Goal: Task Accomplishment & Management: Use online tool/utility

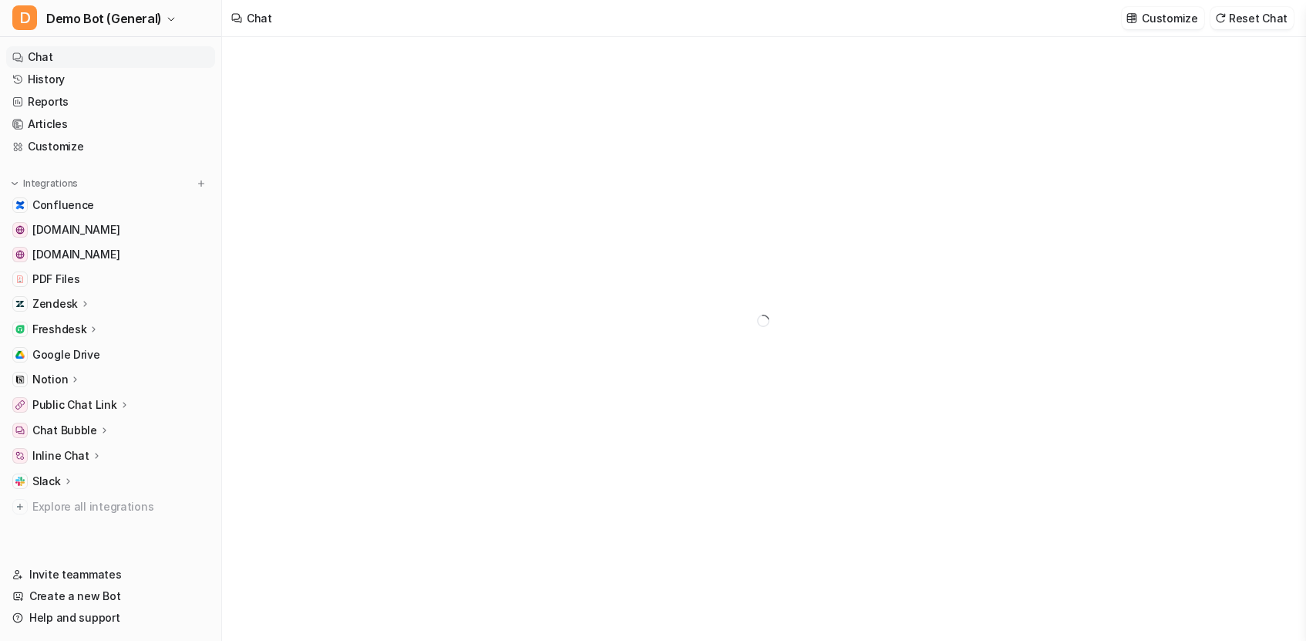
click at [62, 302] on p "Zendesk" at bounding box center [55, 303] width 46 height 15
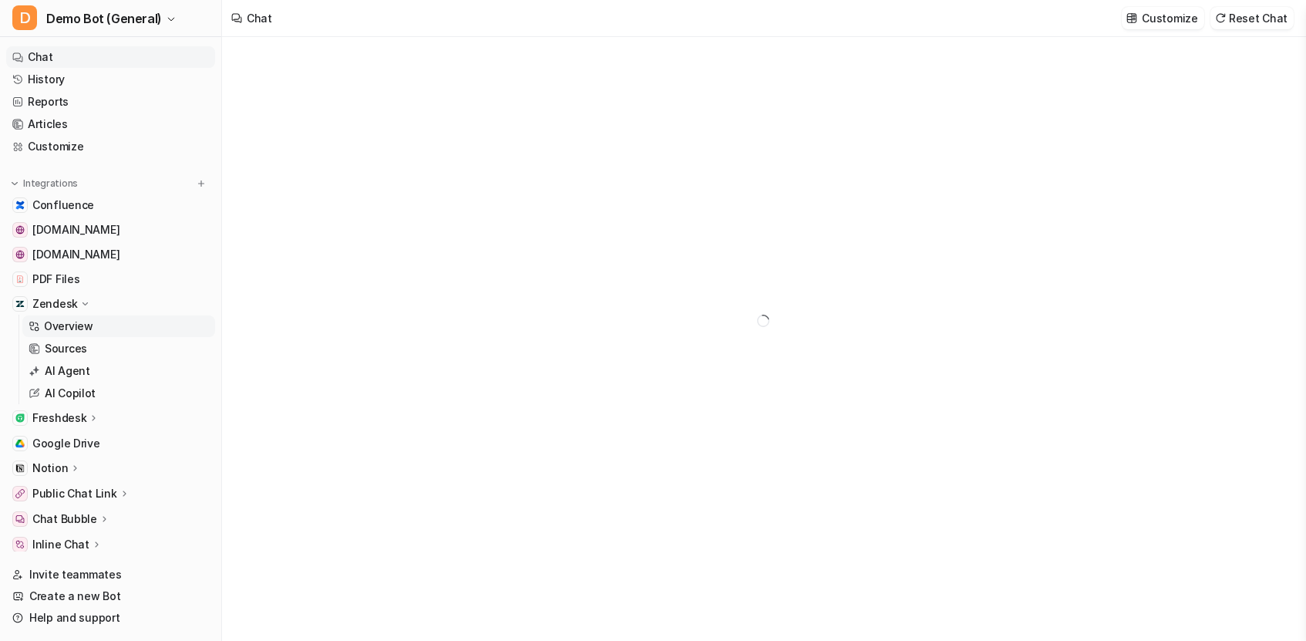
type textarea "**********"
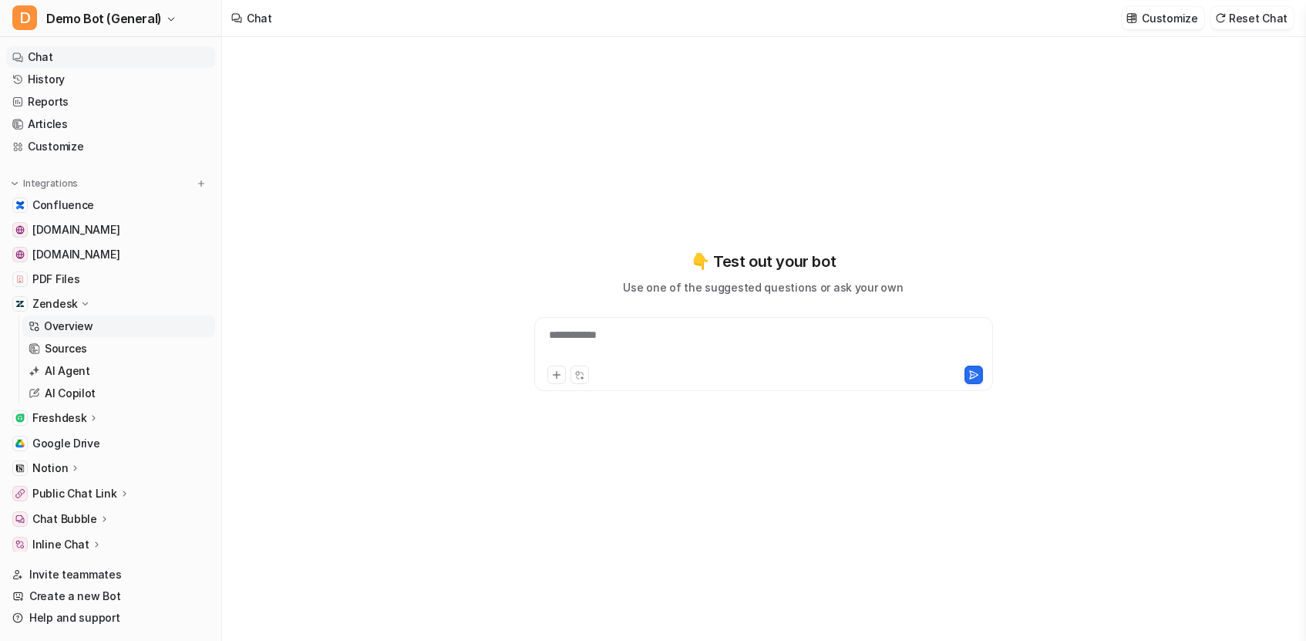
click at [57, 329] on p "Overview" at bounding box center [68, 326] width 49 height 15
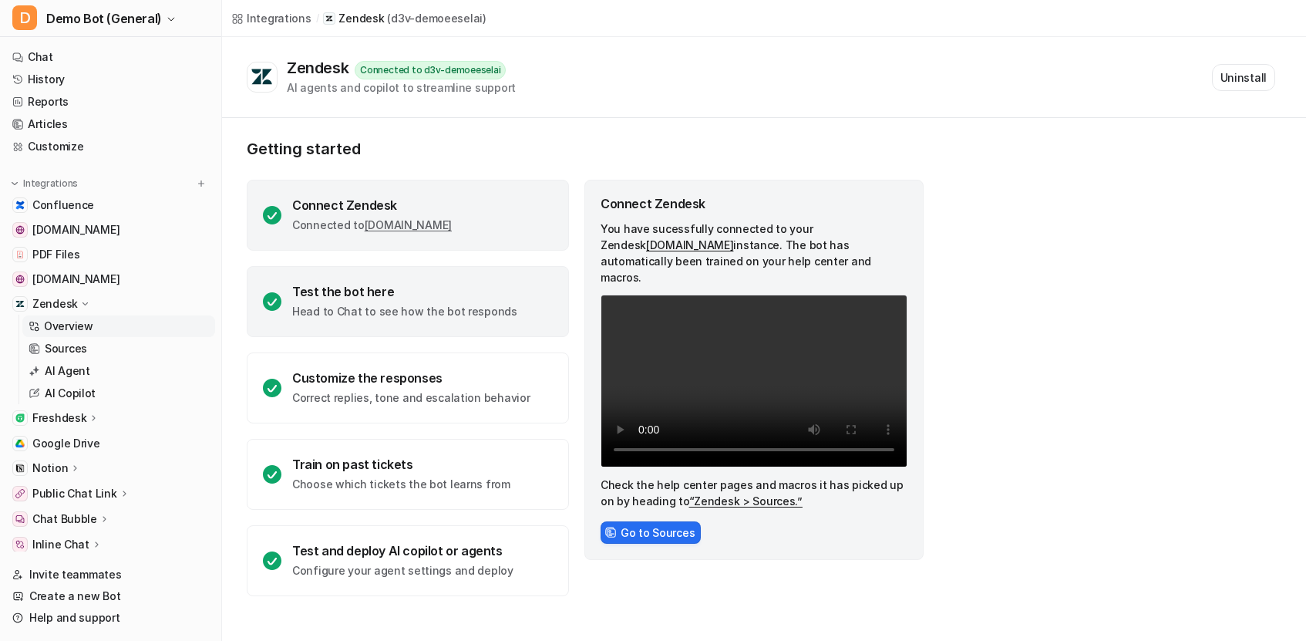
click at [437, 319] on div "Test the bot here Head to Chat to see how the bot responds" at bounding box center [408, 301] width 322 height 71
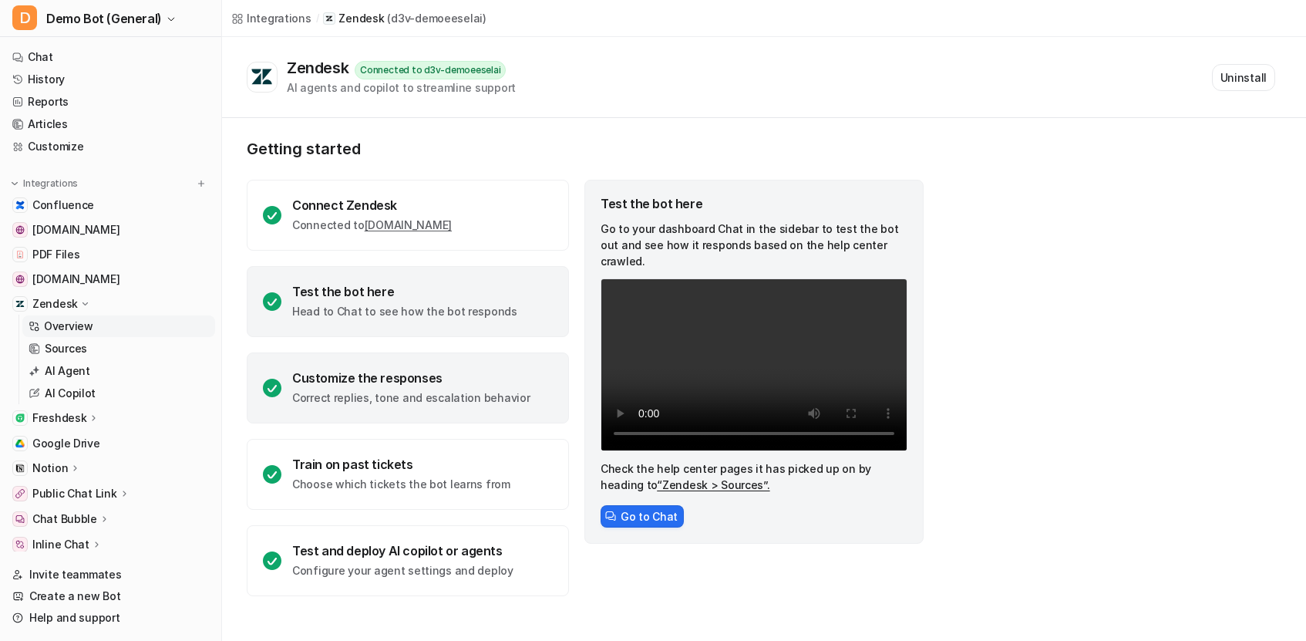
click at [463, 373] on div "Customize the responses" at bounding box center [411, 377] width 238 height 15
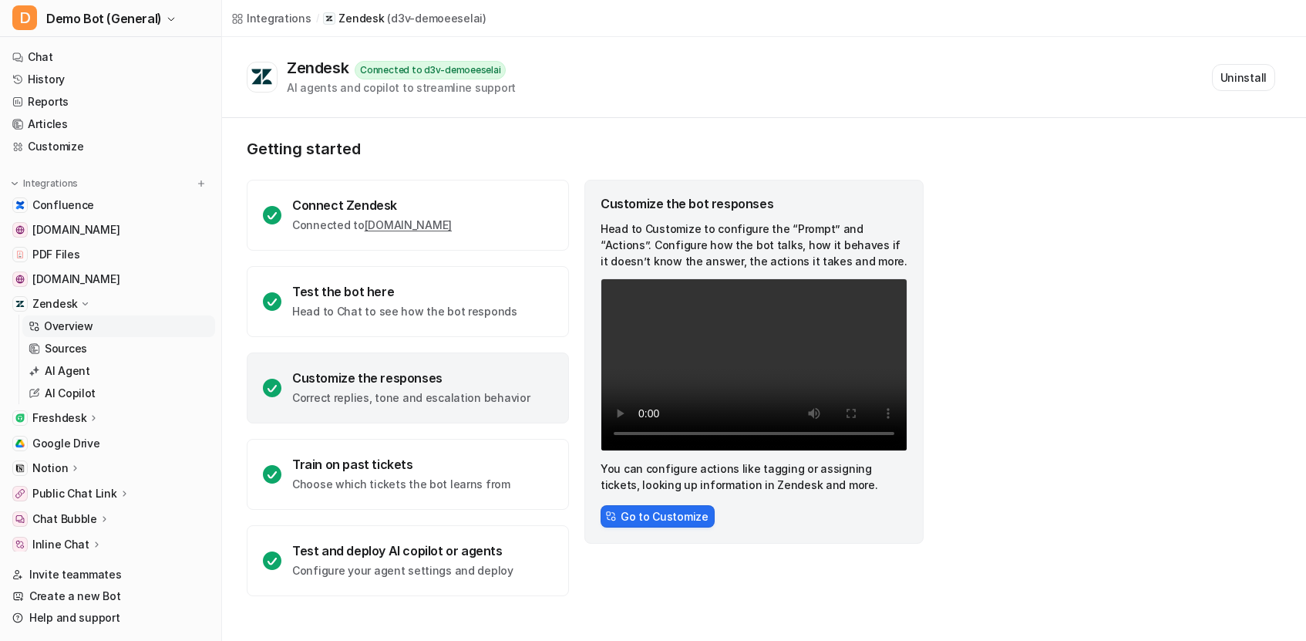
click at [1009, 377] on div "Getting started Connect Zendesk Connected to [DOMAIN_NAME] Test the bot here He…" at bounding box center [764, 368] width 1084 height 500
click at [1006, 404] on div "Getting started Connect Zendesk Connected to [DOMAIN_NAME] Test the bot here He…" at bounding box center [764, 368] width 1084 height 500
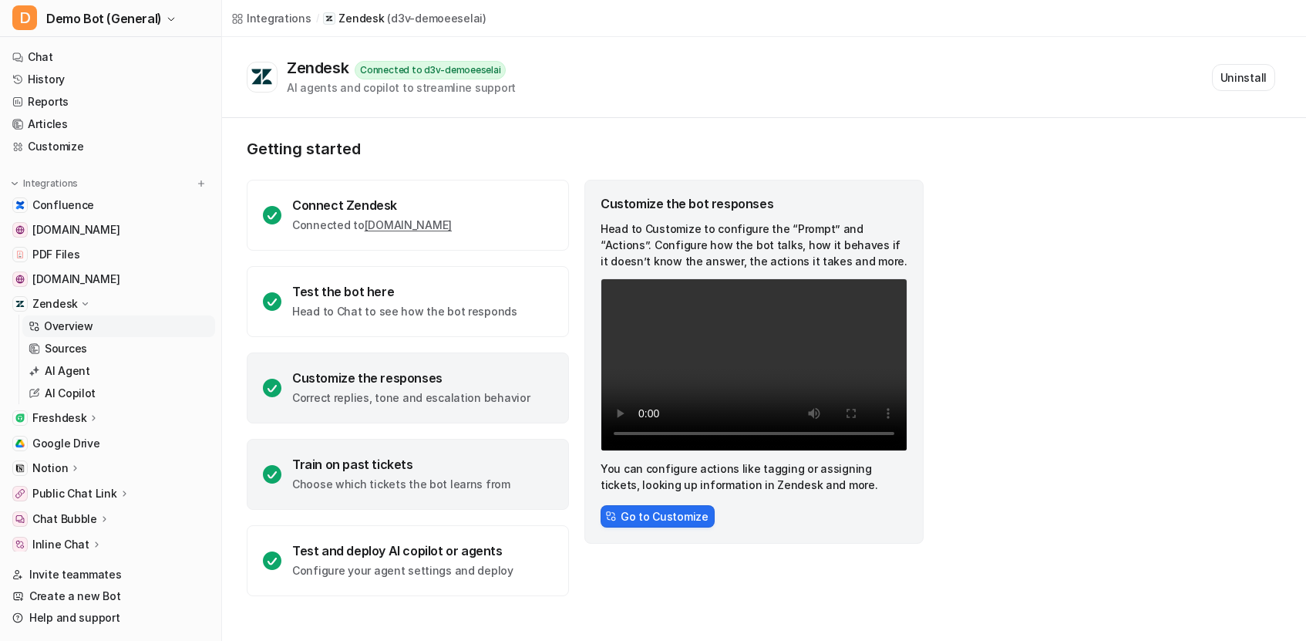
click at [420, 467] on div "Train on past tickets" at bounding box center [401, 464] width 218 height 15
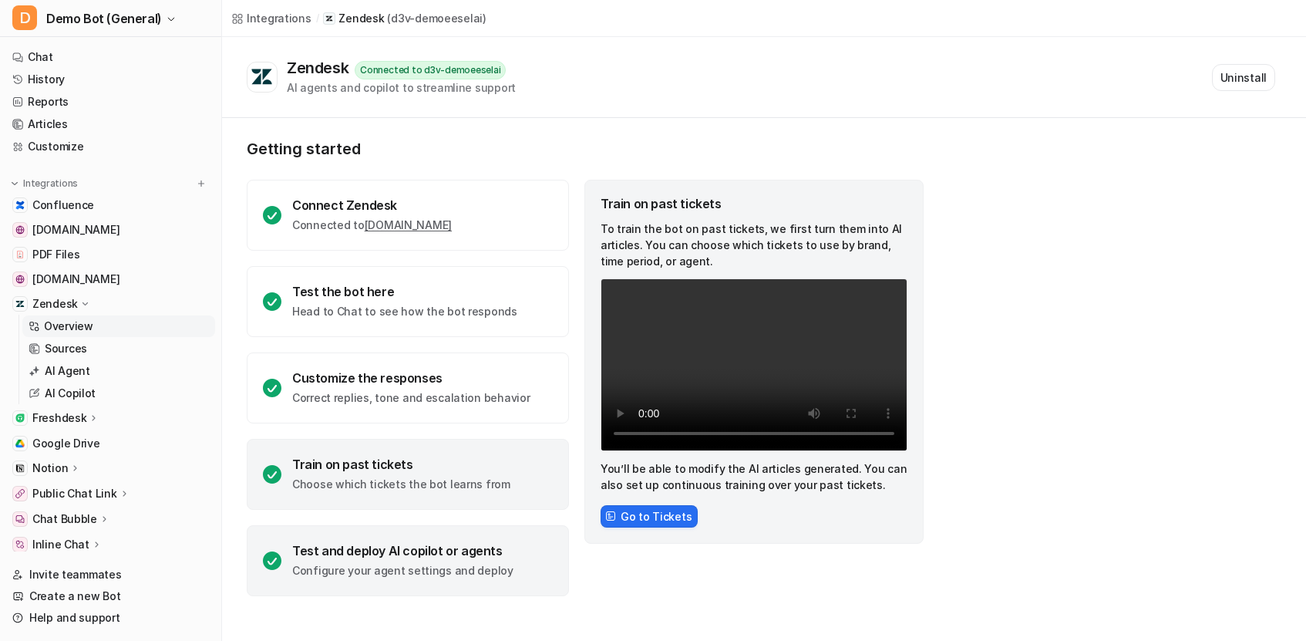
click at [390, 557] on div "Test and deploy AI copilot or agents" at bounding box center [402, 550] width 221 height 15
